Goal: Task Accomplishment & Management: Manage account settings

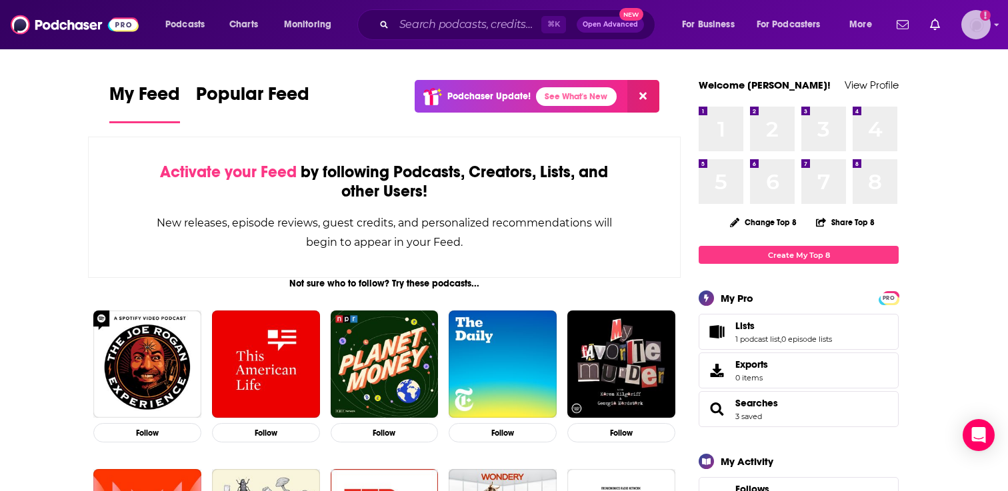
click at [984, 21] on img "Logged in as adrian.villarreal" at bounding box center [975, 24] width 29 height 29
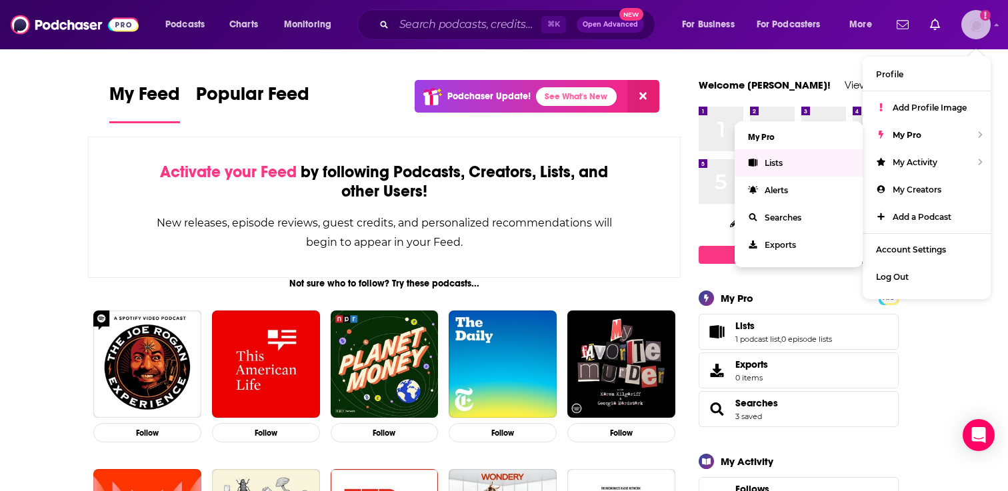
click at [801, 165] on link "Lists" at bounding box center [799, 162] width 128 height 27
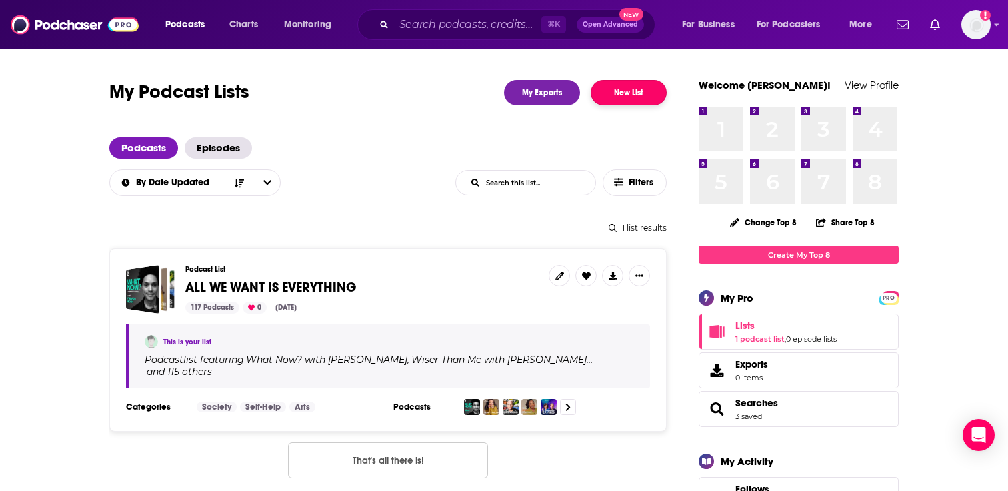
click at [643, 95] on button "New List" at bounding box center [629, 92] width 76 height 25
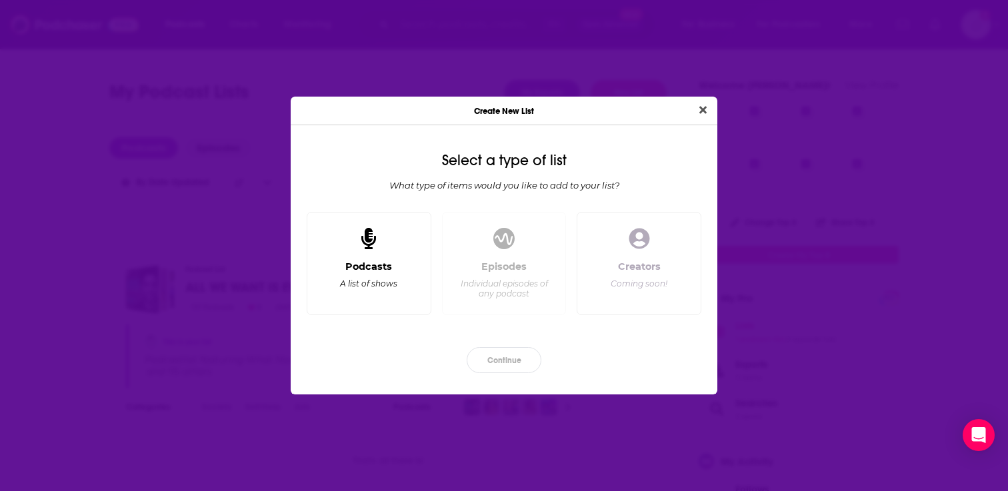
click at [386, 261] on div "Podcasts" at bounding box center [368, 267] width 47 height 12
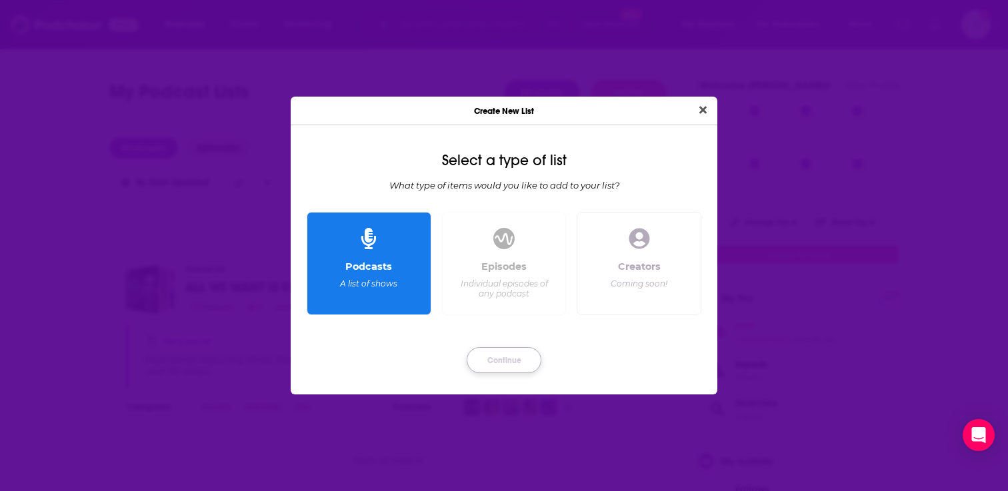
click at [510, 357] on button "Continue" at bounding box center [504, 360] width 75 height 26
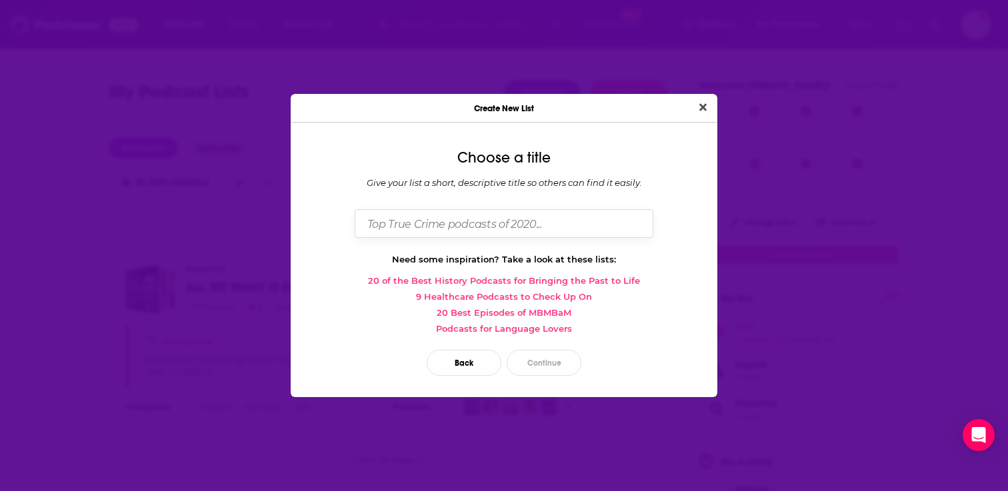
click at [485, 230] on input "Dialog" at bounding box center [504, 223] width 299 height 29
type input "DETAINED/DETENIDO"
click at [553, 364] on button "Continue" at bounding box center [544, 363] width 75 height 26
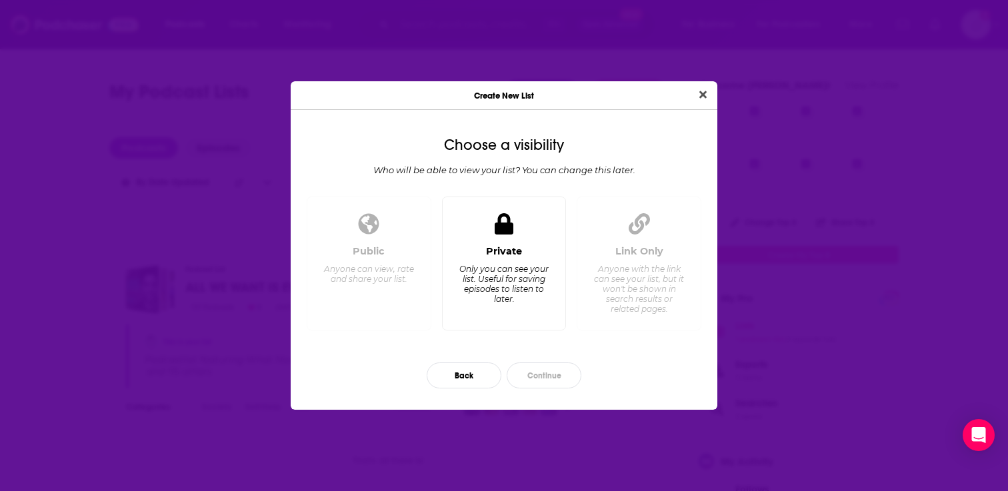
click at [529, 242] on div "Private Only you can see your list. Useful for saving episodes to listen to lat…" at bounding box center [504, 264] width 125 height 134
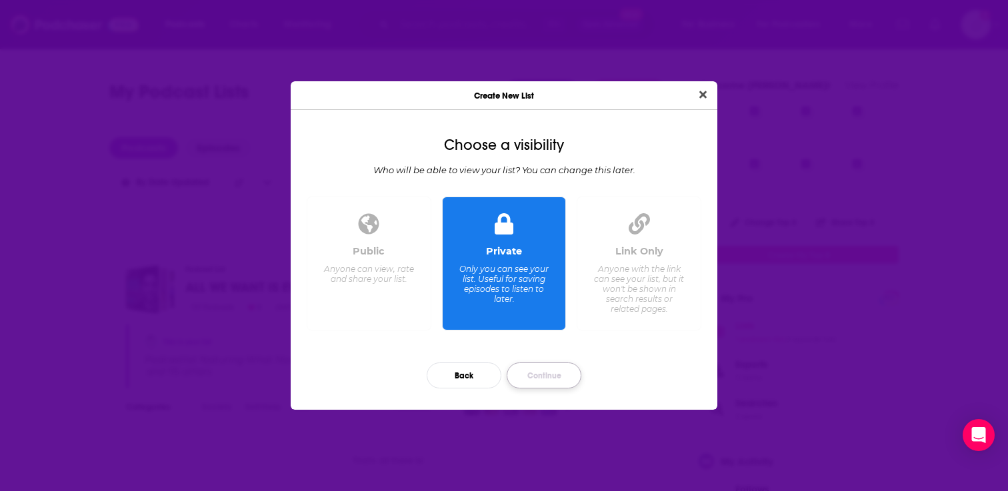
click at [545, 374] on button "Continue" at bounding box center [544, 376] width 75 height 26
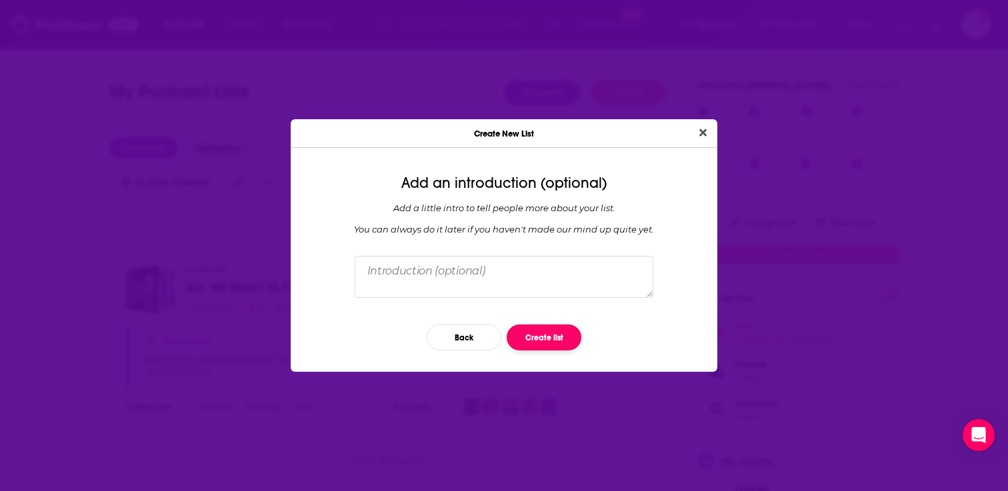
click at [547, 342] on button "Create list" at bounding box center [544, 338] width 75 height 26
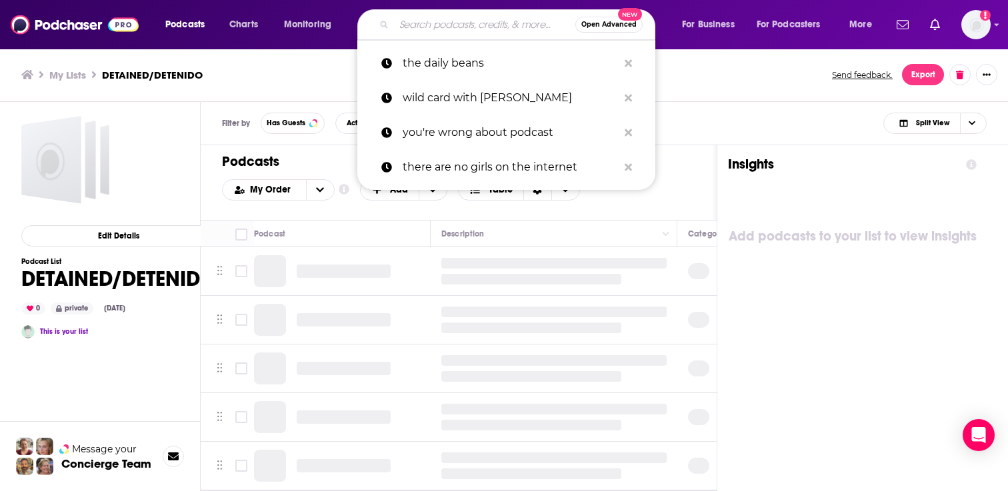
click at [456, 30] on input "Search podcasts, credits, & more..." at bounding box center [484, 24] width 181 height 21
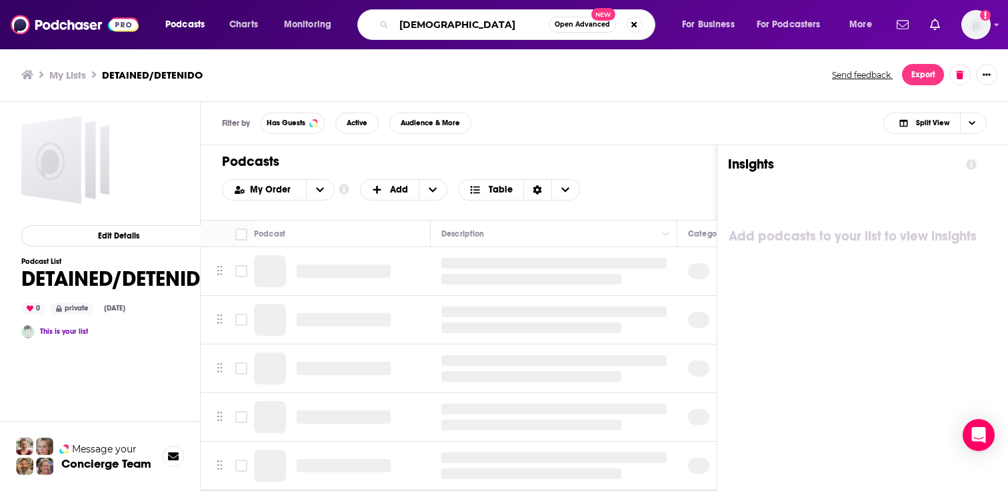
type input "[DEMOGRAPHIC_DATA]"
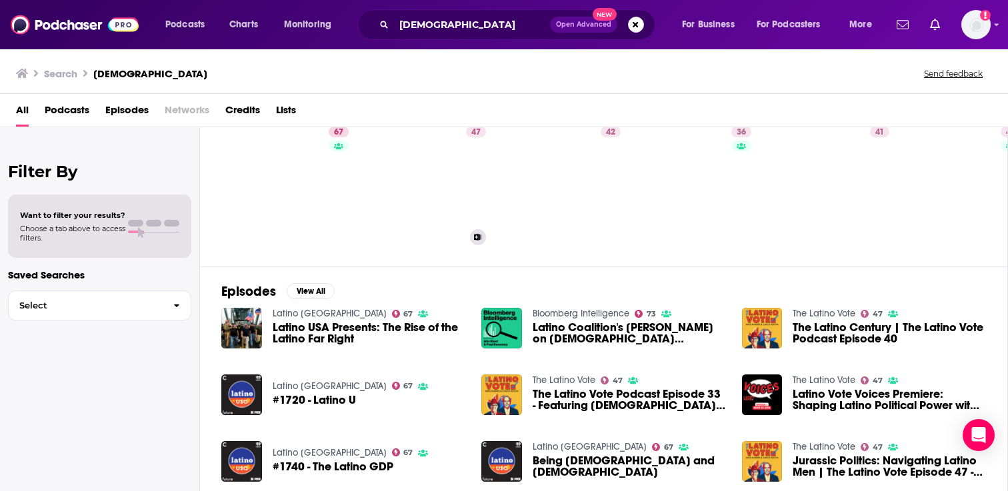
scroll to position [28, 0]
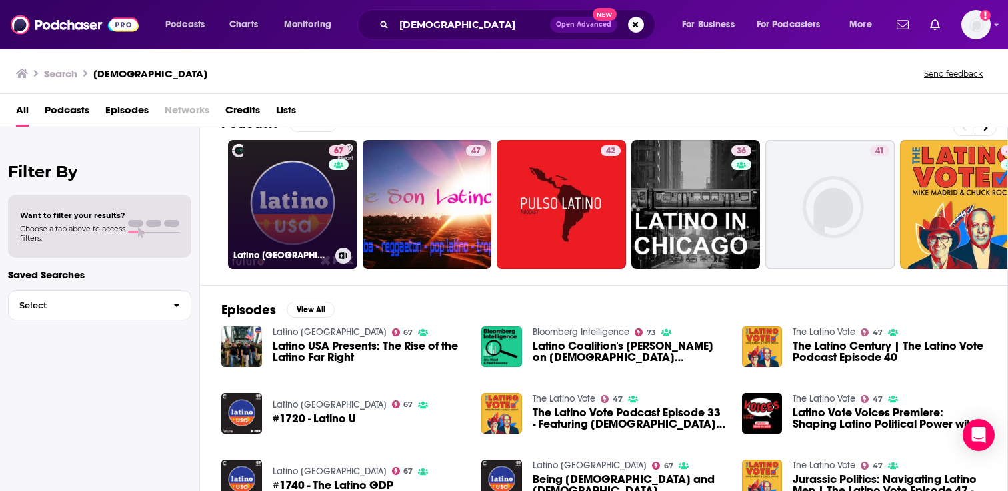
click at [278, 177] on link "67 Latino USA" at bounding box center [292, 204] width 129 height 129
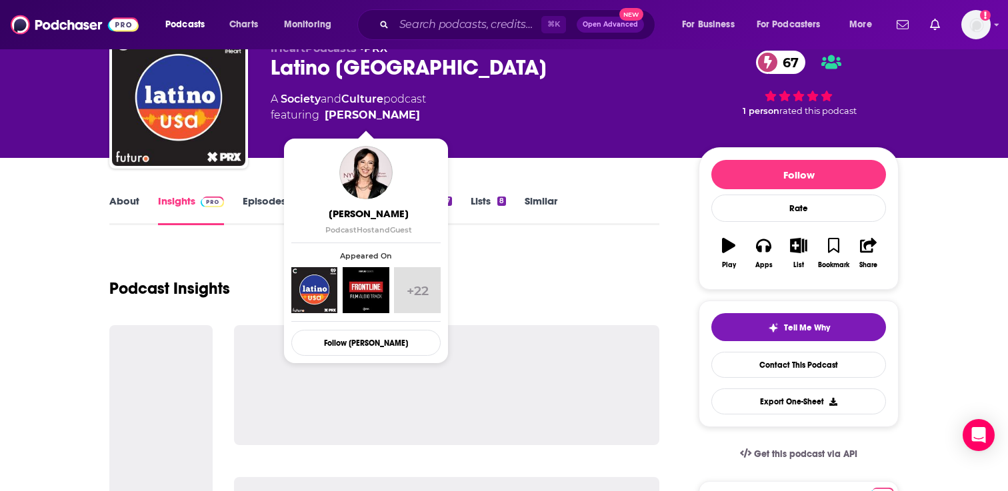
scroll to position [101, 0]
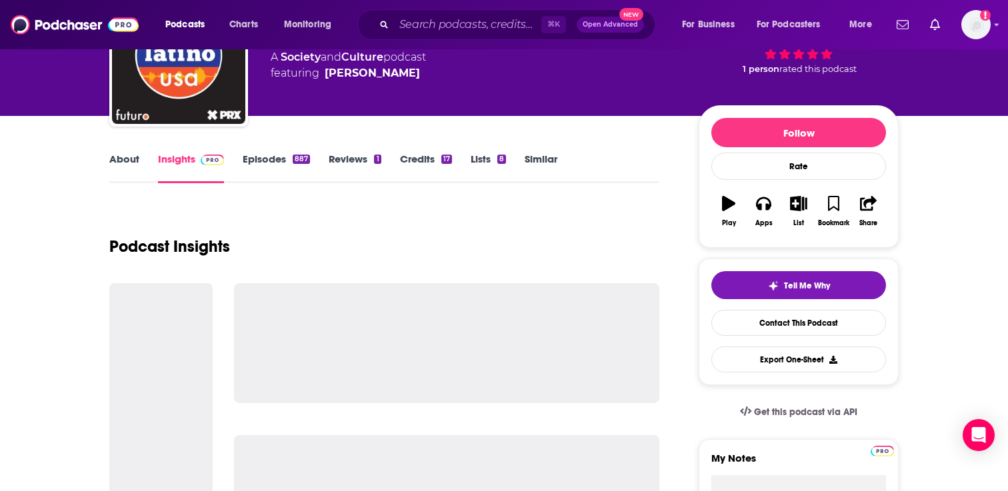
click at [273, 163] on link "Episodes 887" at bounding box center [276, 168] width 67 height 31
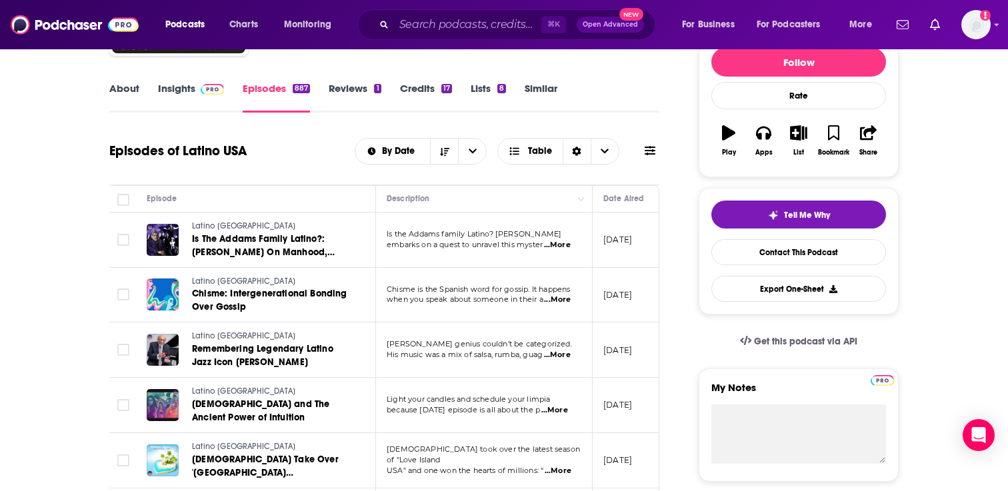
scroll to position [97, 0]
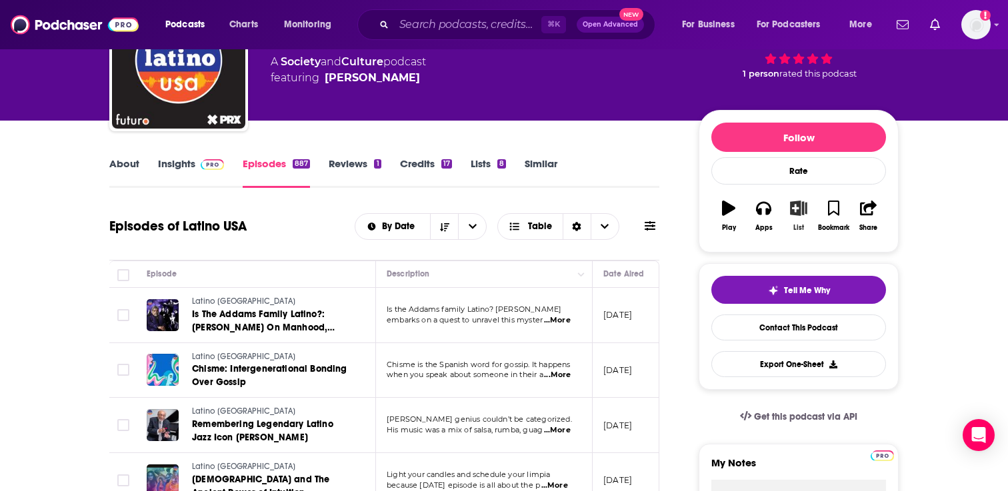
click at [802, 220] on button "List" at bounding box center [798, 216] width 35 height 48
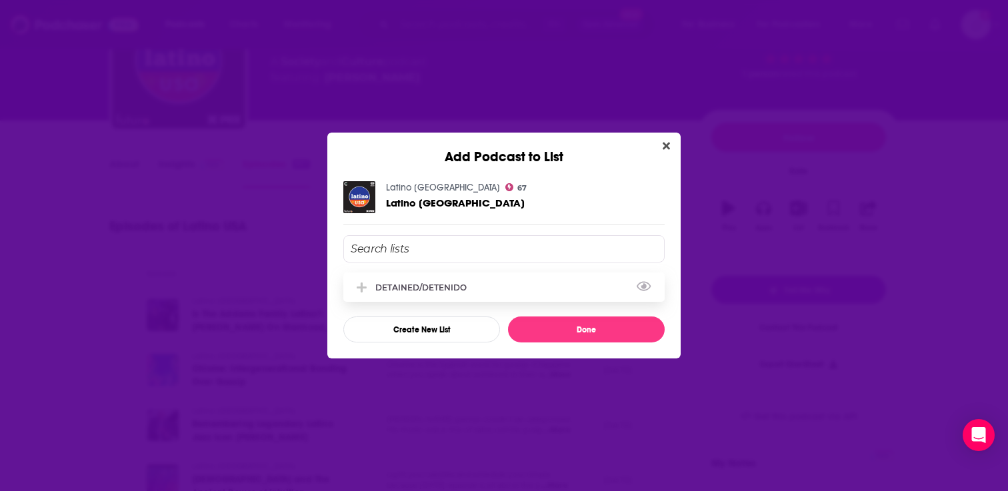
click at [487, 281] on div "DETAINED/DETENIDO" at bounding box center [503, 287] width 321 height 29
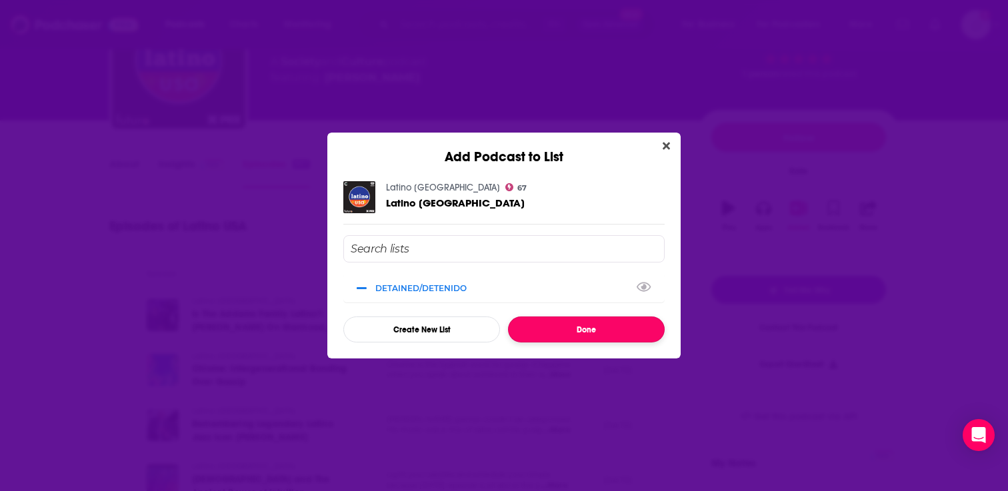
click at [554, 323] on button "Done" at bounding box center [586, 330] width 157 height 26
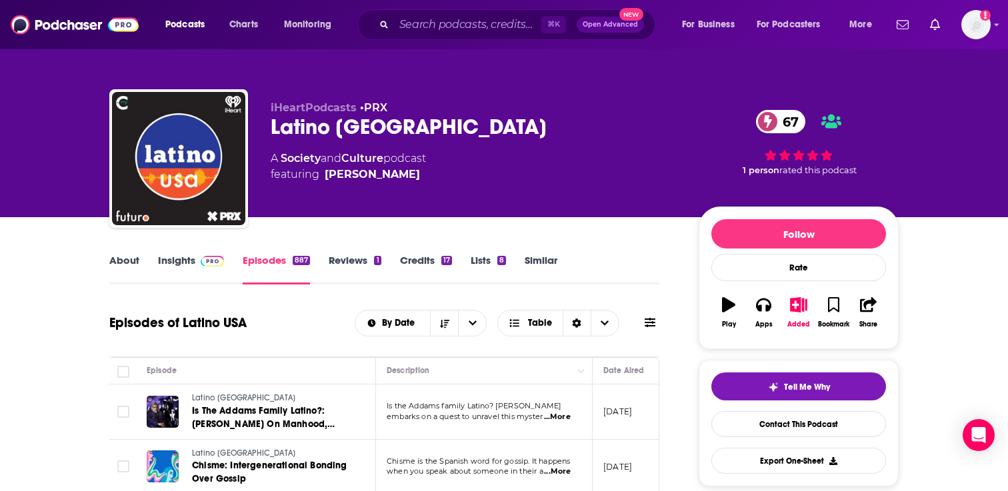
click at [531, 261] on link "Similar" at bounding box center [541, 269] width 33 height 31
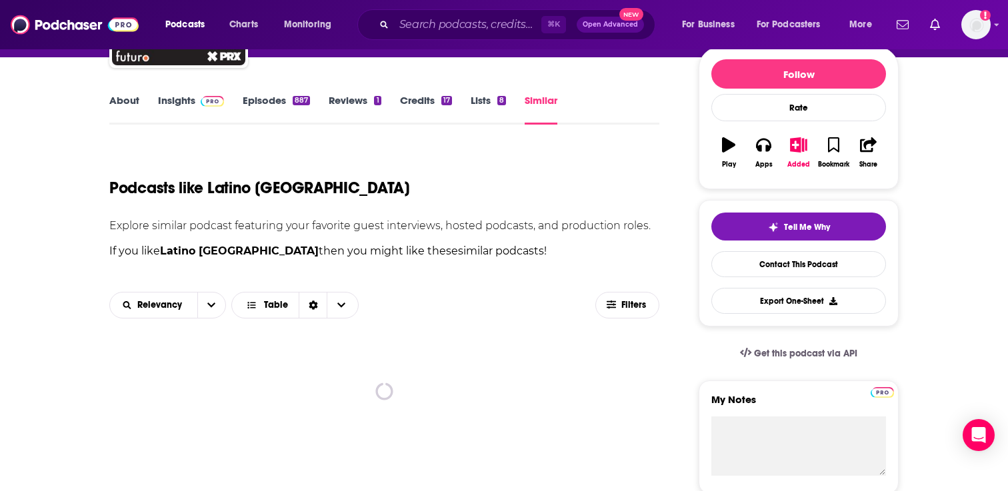
scroll to position [343, 0]
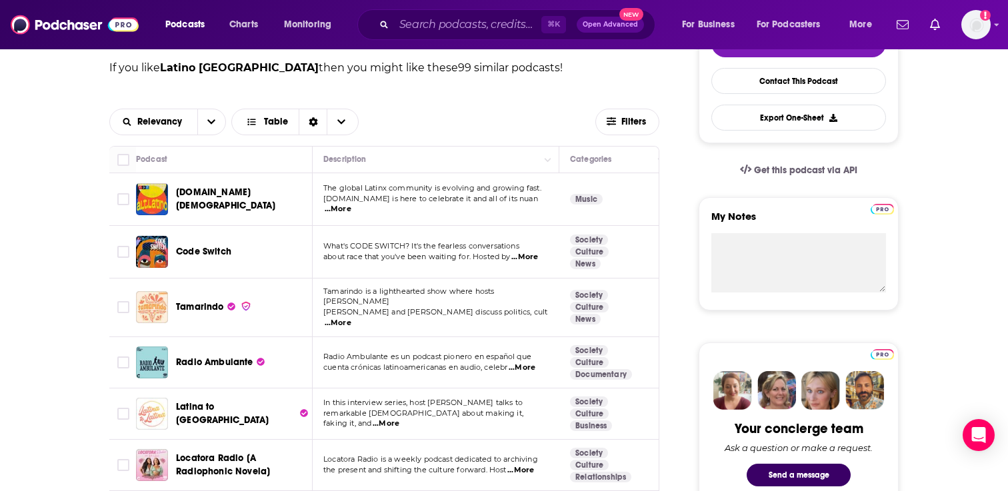
click at [351, 204] on span "...More" at bounding box center [338, 209] width 27 height 11
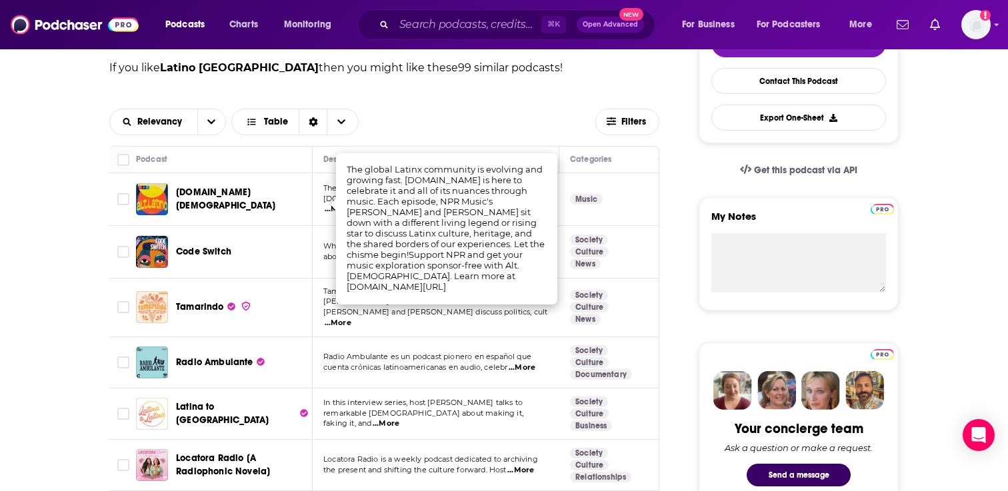
click at [506, 101] on div "Relevancy Table Filters" at bounding box center [384, 122] width 550 height 48
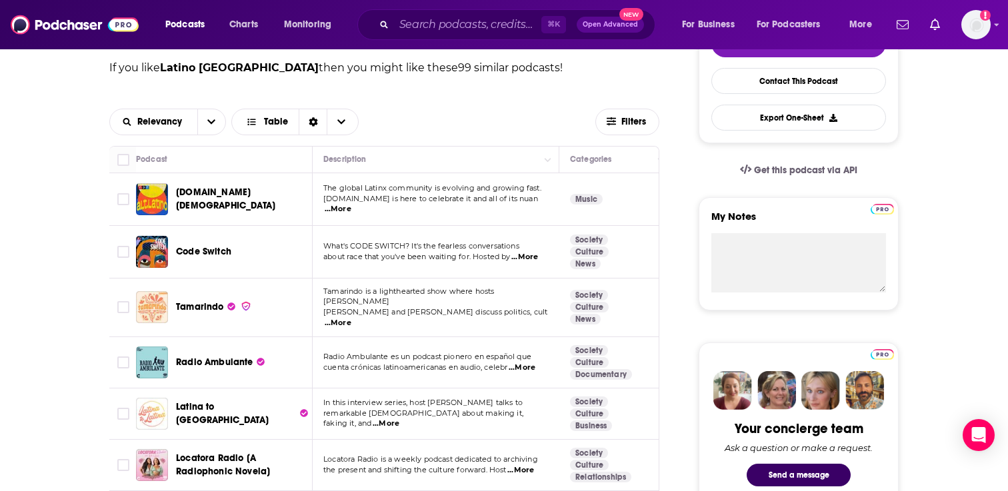
click at [521, 257] on span "...More" at bounding box center [524, 257] width 27 height 11
click at [451, 107] on div "Relevancy Table Filters" at bounding box center [384, 122] width 550 height 48
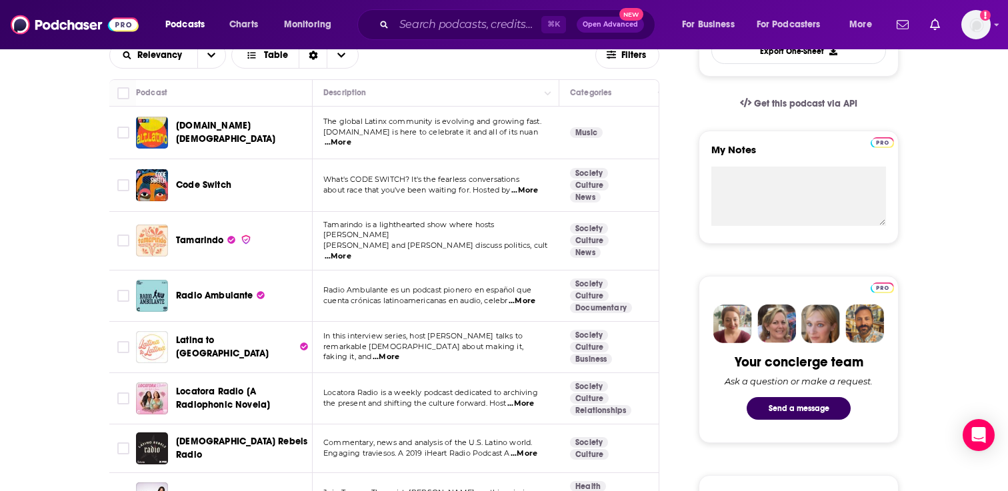
scroll to position [412, 0]
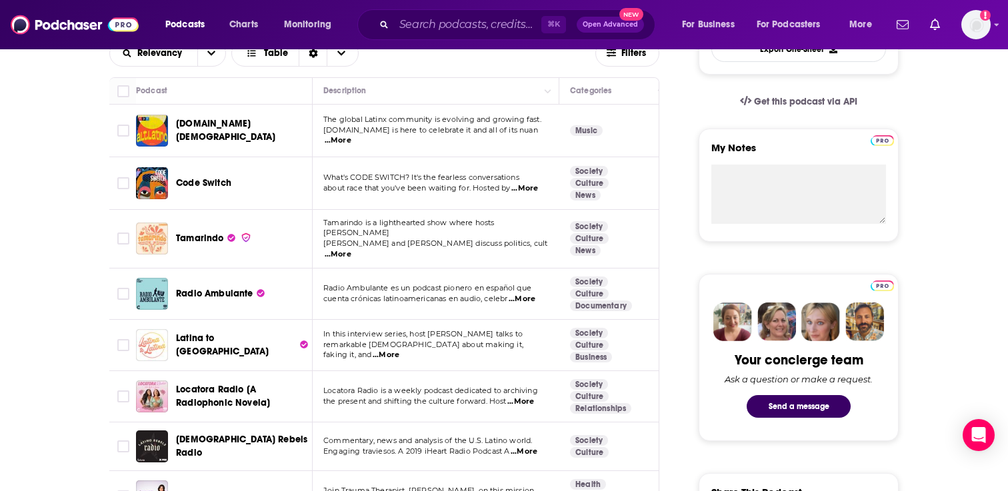
click at [351, 249] on span "...More" at bounding box center [338, 254] width 27 height 11
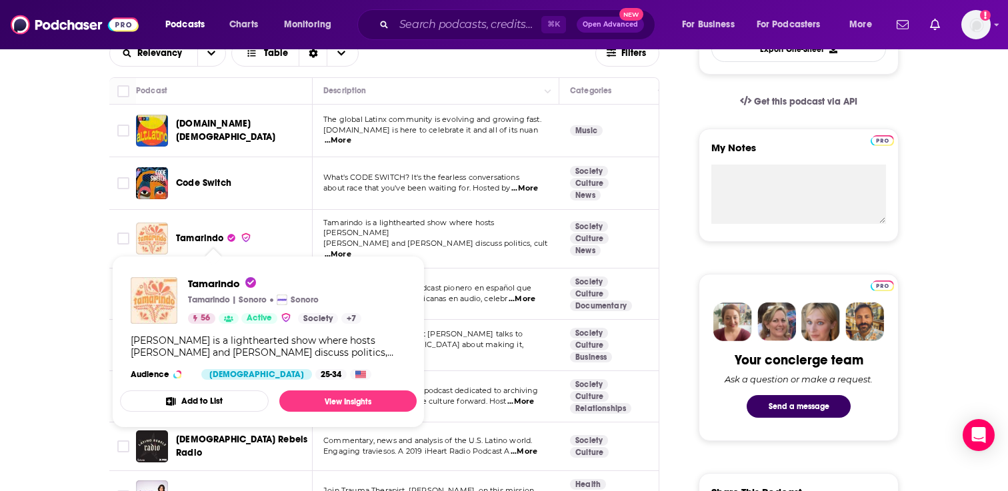
click at [219, 233] on span "Tamarindo" at bounding box center [200, 238] width 48 height 11
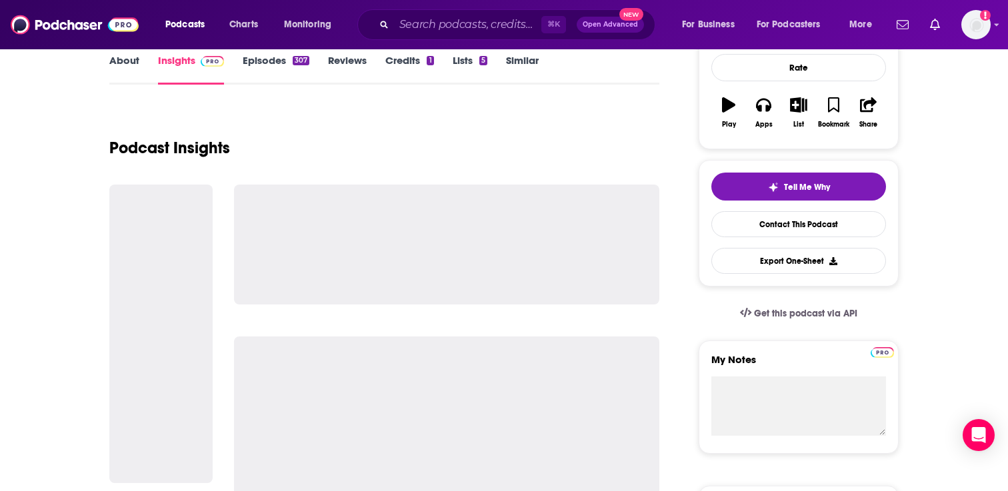
scroll to position [218, 0]
